Goal: Information Seeking & Learning: Learn about a topic

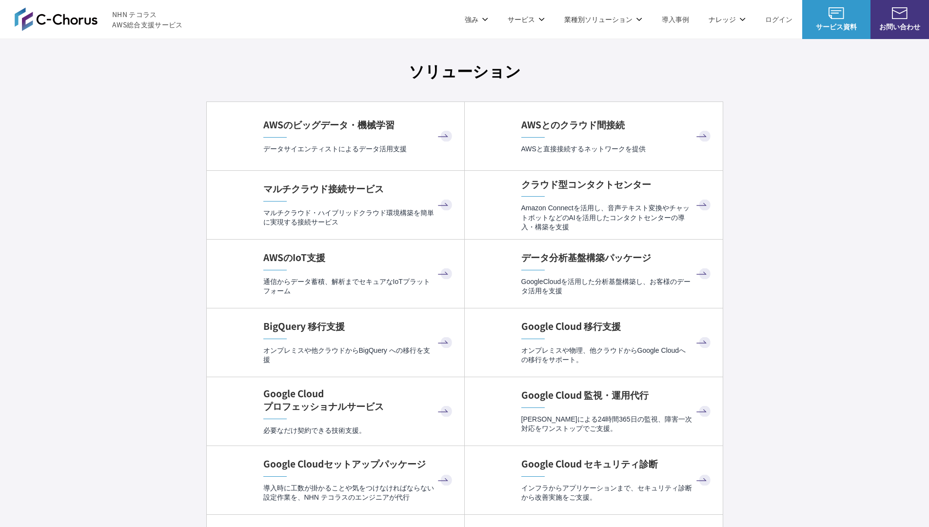
scroll to position [2920, 0]
